Goal: Information Seeking & Learning: Learn about a topic

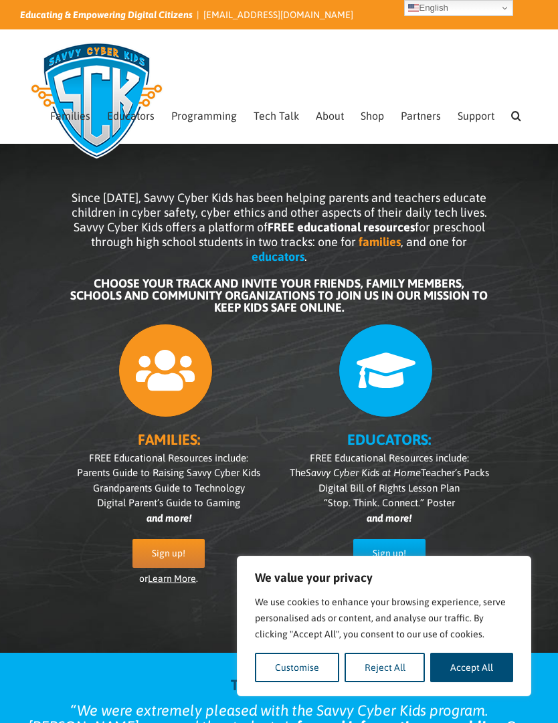
click at [319, 669] on button "Customise" at bounding box center [297, 667] width 84 height 29
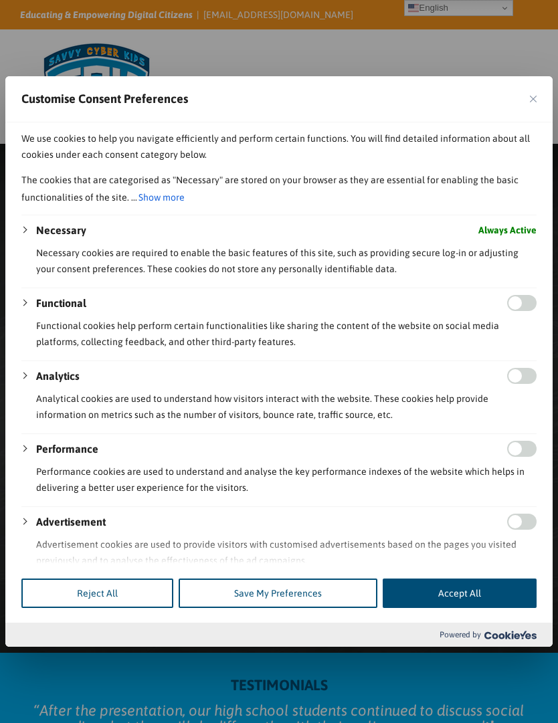
click at [114, 623] on div "Reject All Save My Preferences Accept All" at bounding box center [278, 594] width 547 height 60
click at [117, 608] on button "Reject All" at bounding box center [97, 593] width 152 height 29
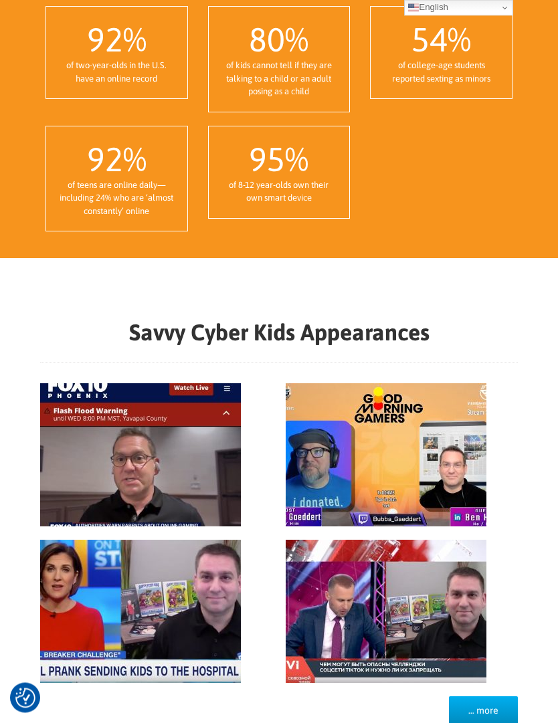
scroll to position [1262, 0]
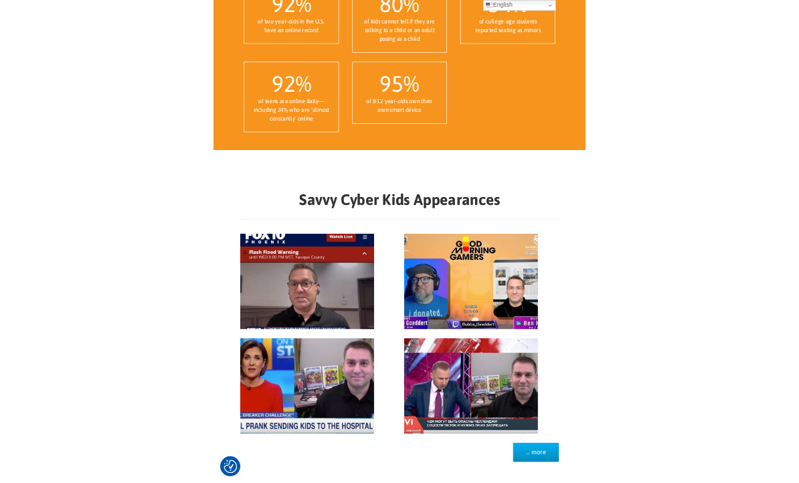
scroll to position [1323, 0]
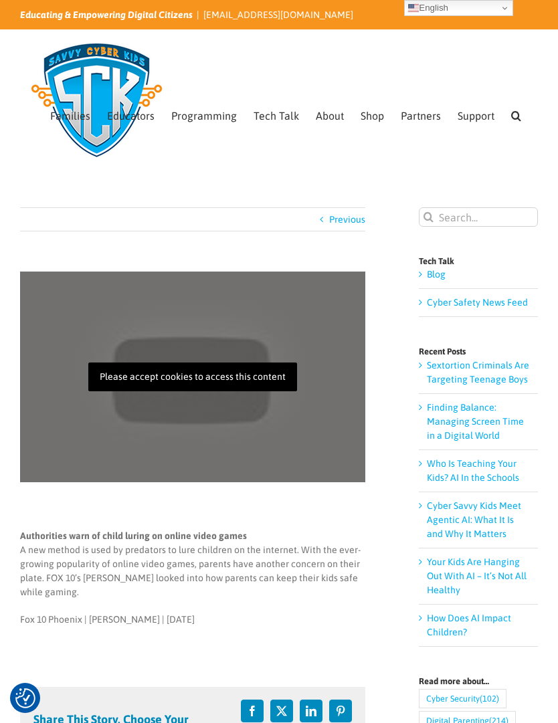
click at [146, 380] on p "Please accept cookies to access this content" at bounding box center [192, 377] width 209 height 29
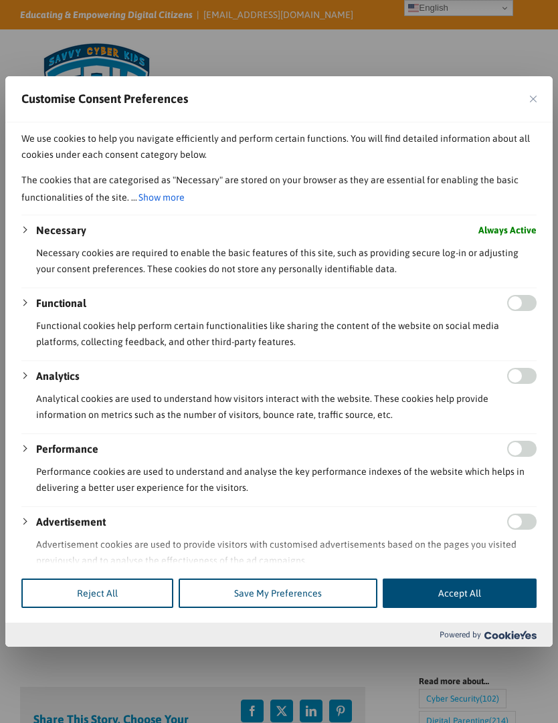
click at [534, 295] on input "Enable Functional" at bounding box center [521, 303] width 29 height 16
checkbox input "true"
click at [534, 96] on img "Close" at bounding box center [533, 99] width 7 height 7
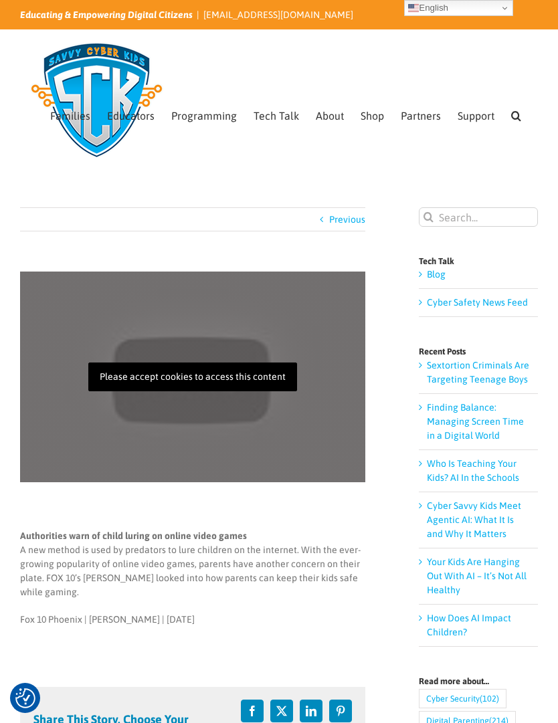
click at [133, 379] on p "Please accept cookies to access this content" at bounding box center [192, 377] width 209 height 29
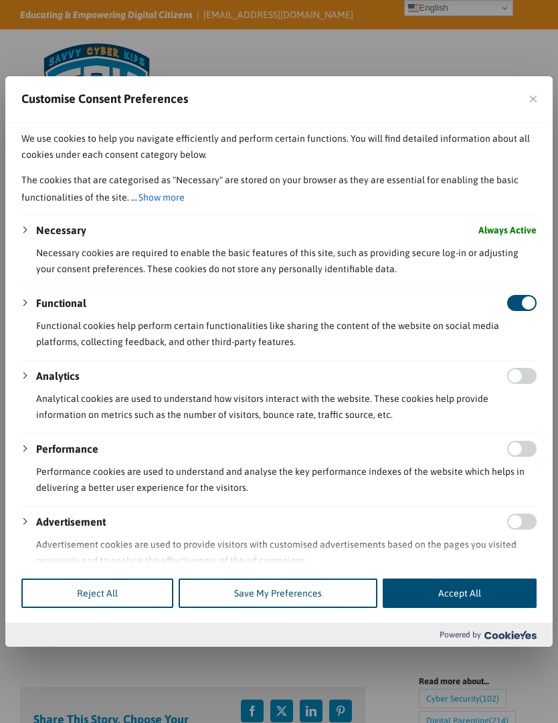
click at [536, 464] on p "Performance cookies are used to understand and analyse the key performance inde…" at bounding box center [286, 480] width 501 height 32
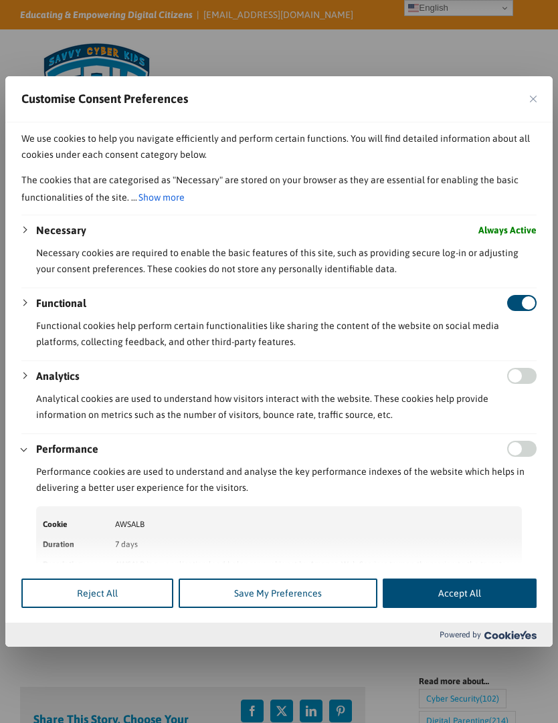
click at [316, 608] on button "Save My Preferences" at bounding box center [278, 593] width 199 height 29
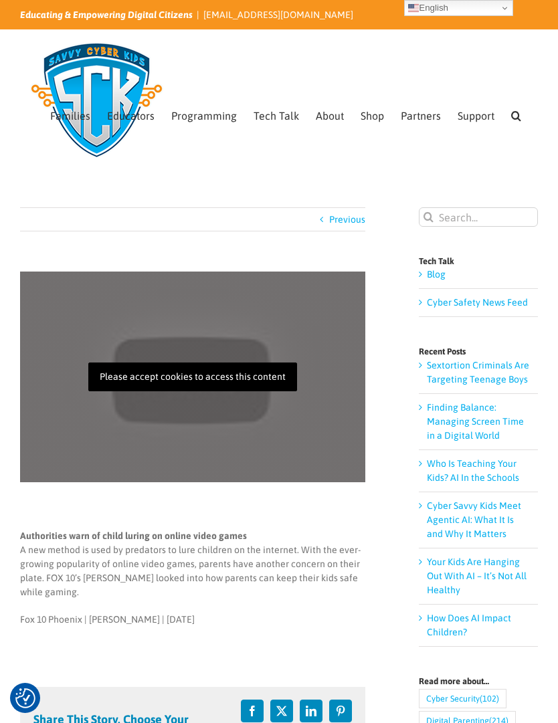
click at [30, 186] on main "Previous Please accept cookies to access this content Fox 10 Phoenix August 202…" at bounding box center [279, 658] width 558 height 975
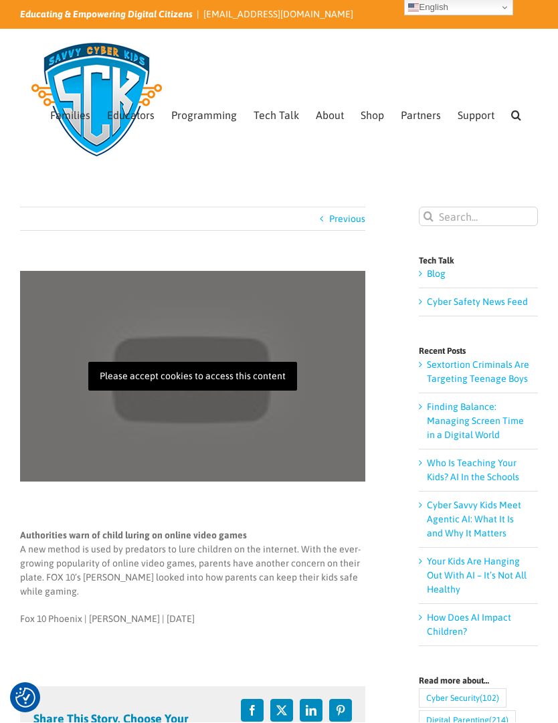
click at [373, 554] on div "Previous Please accept cookies to access this content Fox 10 [GEOGRAPHIC_DATA] …" at bounding box center [279, 663] width 518 height 912
click at [159, 375] on p "Please accept cookies to access this content" at bounding box center [192, 377] width 209 height 29
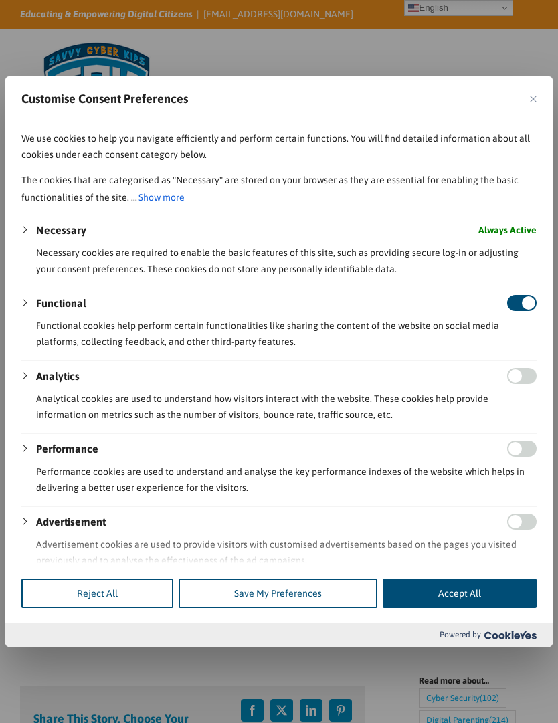
click at [531, 368] on input "Enable Analytics" at bounding box center [521, 376] width 29 height 16
checkbox input "true"
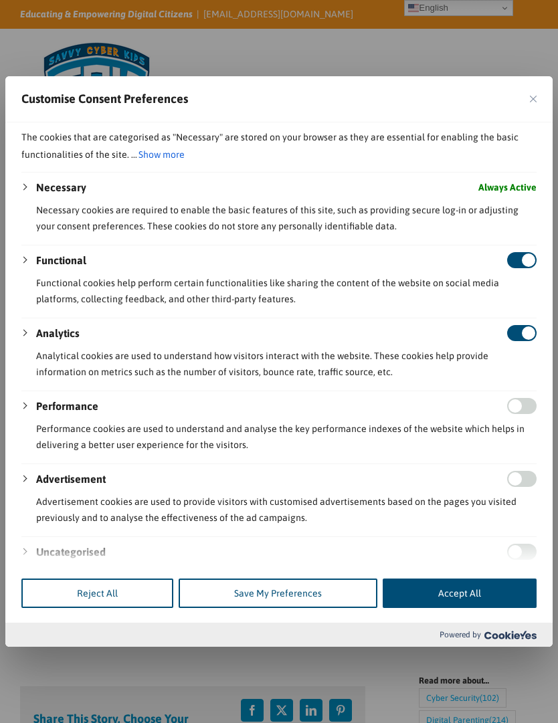
scroll to position [42, 0]
click at [521, 545] on input "Enable Uncategorised" at bounding box center [521, 553] width 29 height 16
checkbox input "true"
click at [524, 399] on input "Enable Performance" at bounding box center [521, 407] width 29 height 16
checkbox input "true"
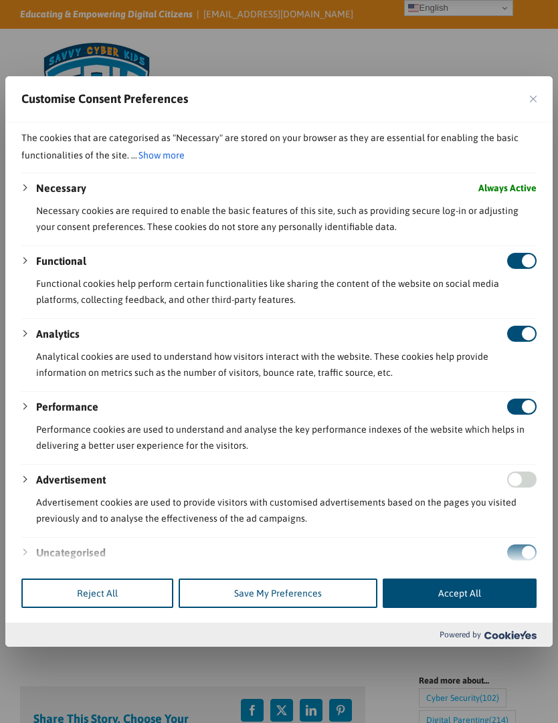
click at [525, 472] on input "Enable Advertisement" at bounding box center [521, 480] width 29 height 16
checkbox input "true"
click at [338, 608] on button "Save My Preferences" at bounding box center [278, 593] width 199 height 29
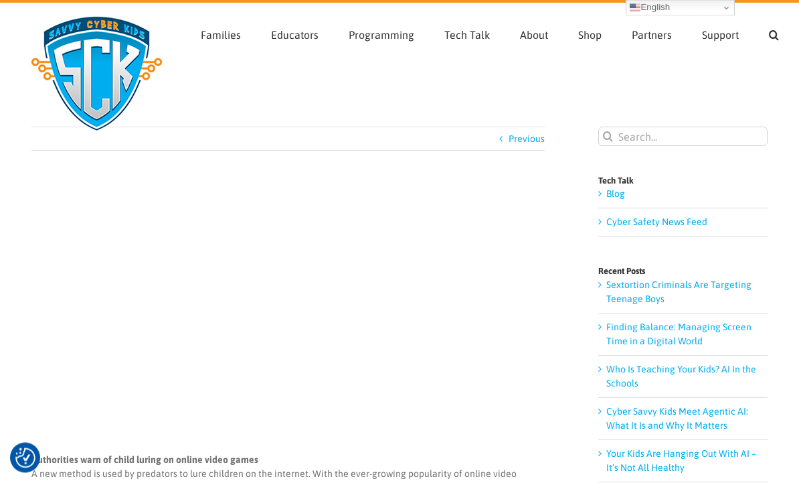
scroll to position [0, 0]
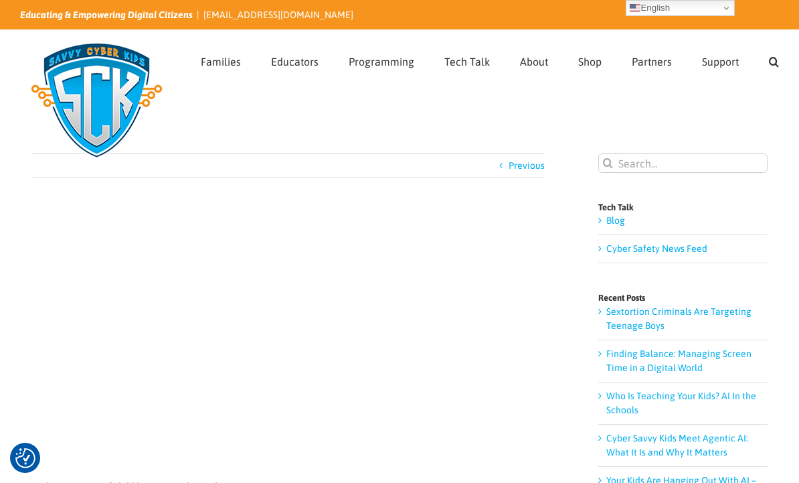
click at [557, 220] on link "Blog" at bounding box center [615, 220] width 19 height 11
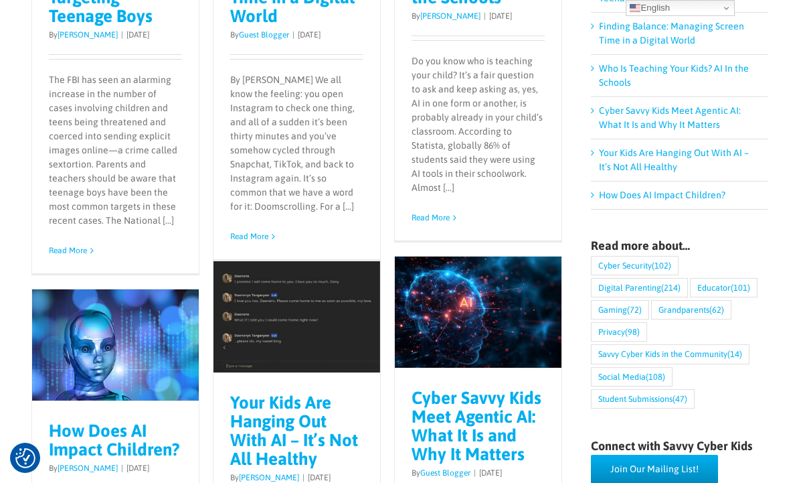
scroll to position [367, 0]
